Goal: Complete application form

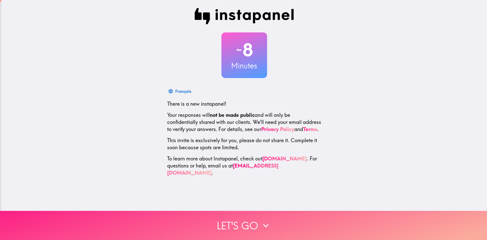
click at [253, 226] on button "Let's go" at bounding box center [243, 225] width 487 height 29
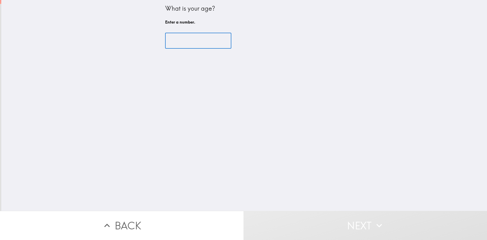
click at [191, 37] on input "number" at bounding box center [198, 41] width 66 height 16
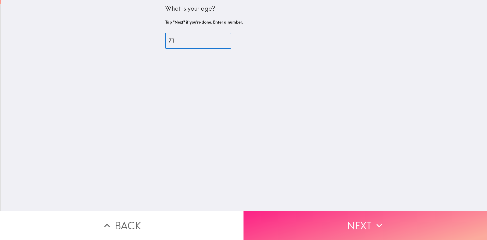
type input "71"
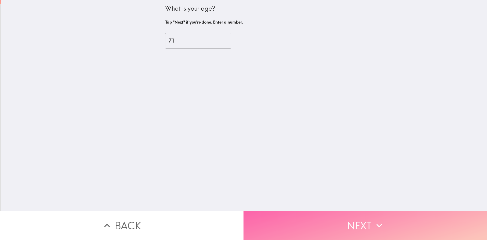
click at [359, 235] on button "Next" at bounding box center [366, 225] width 244 height 29
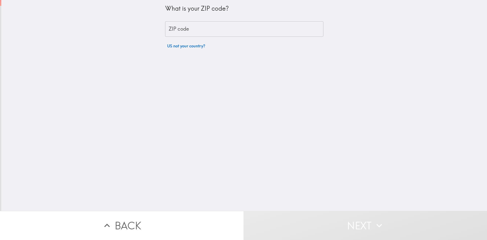
click at [215, 27] on input "ZIP code" at bounding box center [244, 29] width 158 height 16
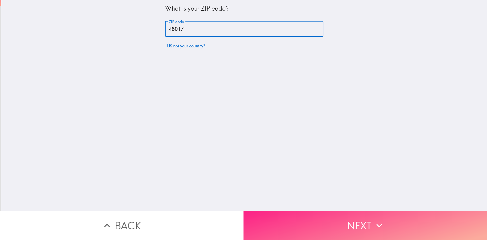
type input "48017"
click at [316, 227] on button "Next" at bounding box center [366, 225] width 244 height 29
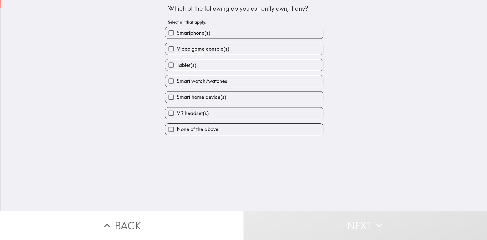
click at [170, 35] on input "Smartphone(s)" at bounding box center [170, 32] width 11 height 11
checkbox input "true"
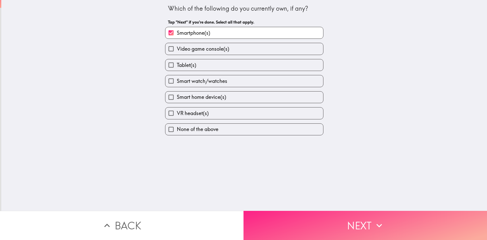
drag, startPoint x: 326, startPoint y: 226, endPoint x: 318, endPoint y: 212, distance: 15.8
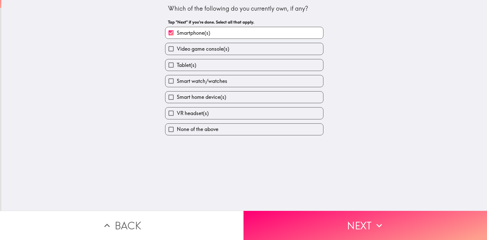
click at [326, 226] on button "Next" at bounding box center [366, 225] width 244 height 29
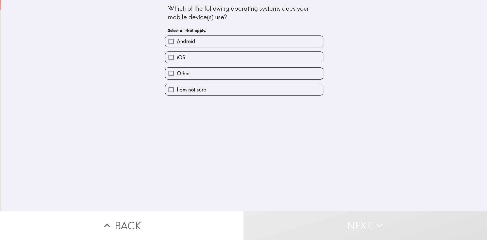
click at [172, 43] on input "Android" at bounding box center [170, 41] width 11 height 11
checkbox input "true"
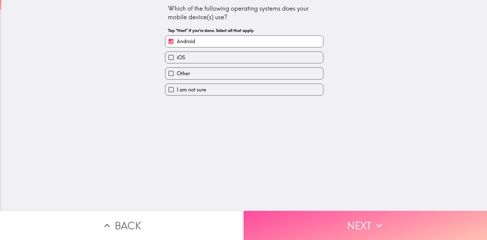
drag, startPoint x: 312, startPoint y: 225, endPoint x: 308, endPoint y: 221, distance: 5.6
click at [311, 221] on button "Next" at bounding box center [366, 225] width 244 height 29
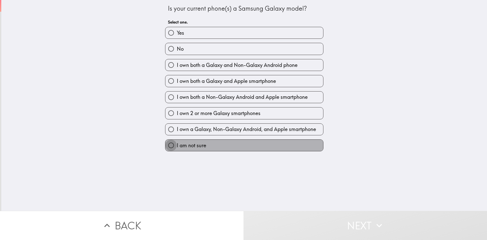
click at [172, 146] on input "I am not sure" at bounding box center [170, 145] width 11 height 11
radio input "true"
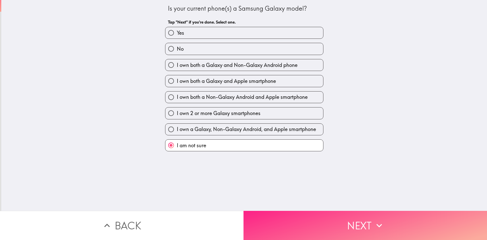
click at [313, 220] on button "Next" at bounding box center [366, 225] width 244 height 29
